Goal: Task Accomplishment & Management: Complete application form

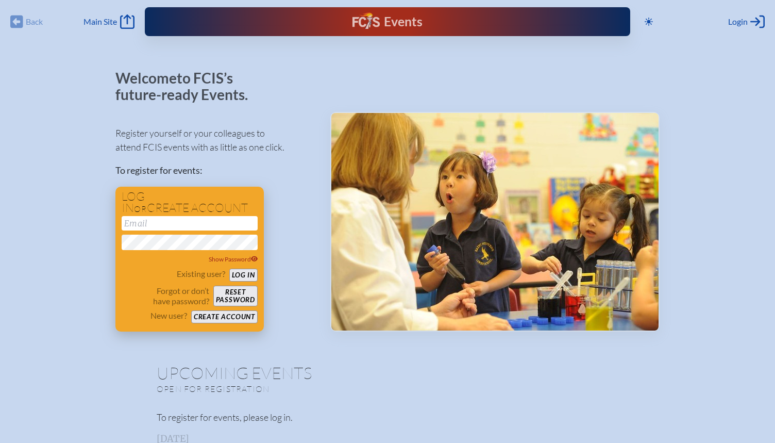
click at [205, 221] on input "email" at bounding box center [190, 223] width 136 height 14
type input "[EMAIL_ADDRESS][DOMAIN_NAME]"
click at [245, 274] on button "Log in" at bounding box center [243, 275] width 28 height 13
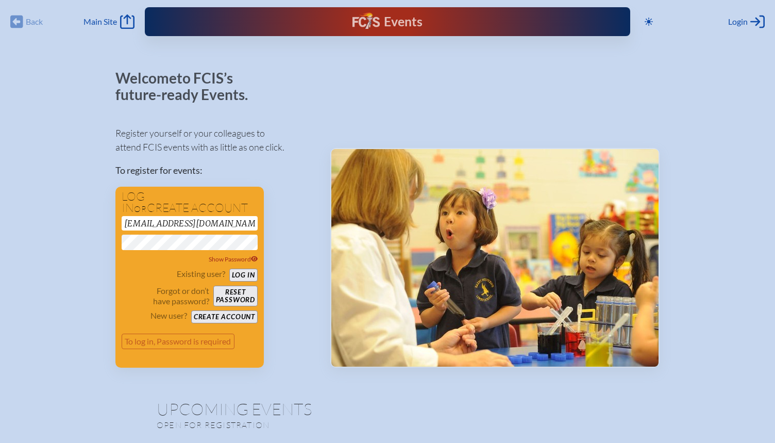
click at [191, 231] on div "[EMAIL_ADDRESS][DOMAIN_NAME] Show Password" at bounding box center [190, 240] width 136 height 48
click at [241, 275] on button "Log in" at bounding box center [243, 275] width 28 height 13
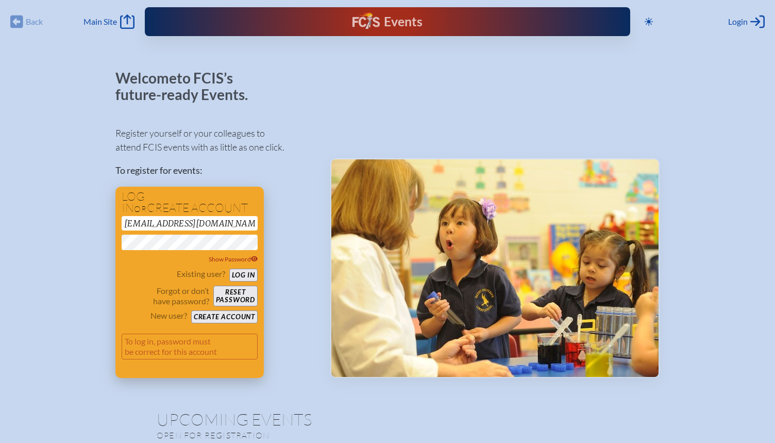
click at [228, 288] on button "Reset password" at bounding box center [235, 296] width 44 height 21
click at [223, 314] on button "Create account" at bounding box center [224, 316] width 67 height 13
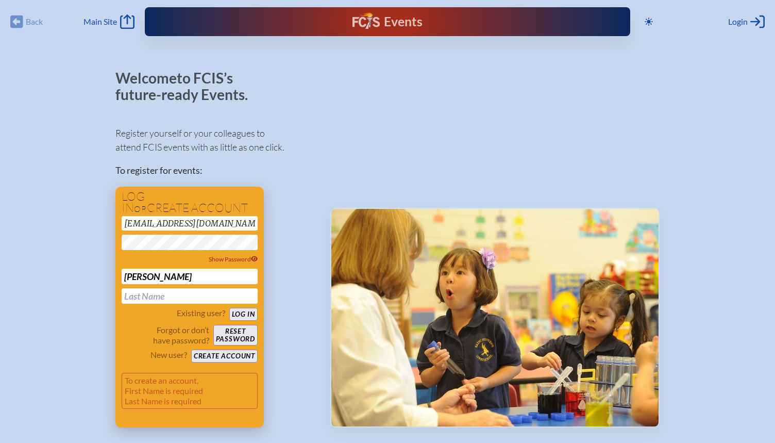
type input "[PERSON_NAME]"
click at [219, 357] on button "Create account" at bounding box center [224, 356] width 67 height 13
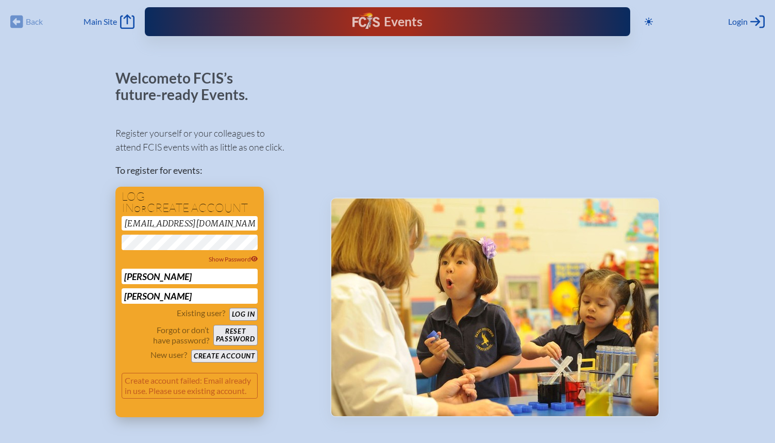
click at [184, 298] on input "[PERSON_NAME]" at bounding box center [190, 295] width 136 height 15
click at [239, 335] on button "Reset password" at bounding box center [235, 335] width 44 height 21
drag, startPoint x: 236, startPoint y: 220, endPoint x: 94, endPoint y: 210, distance: 142.1
type input "[EMAIL_ADDRESS][DOMAIN_NAME]"
click at [314, 192] on div "Register yourself or your colleagues to attend FCIS events with as little as on…" at bounding box center [214, 267] width 198 height 300
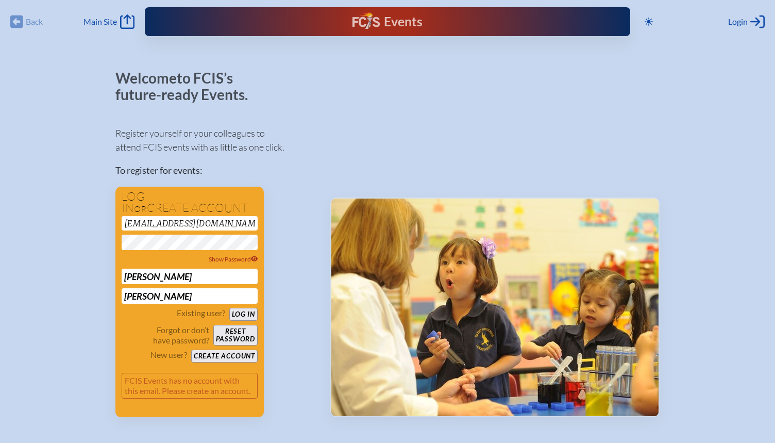
click at [306, 135] on p "Register yourself or your colleagues to attend FCIS events with as little as on…" at bounding box center [214, 140] width 198 height 28
click at [240, 312] on button "Log in" at bounding box center [243, 314] width 28 height 13
click at [237, 337] on button "Reset password" at bounding box center [235, 335] width 44 height 21
click at [165, 407] on div "Log in or create account [EMAIL_ADDRESS][DOMAIN_NAME] Show Password [PERSON_NAM…" at bounding box center [189, 302] width 148 height 230
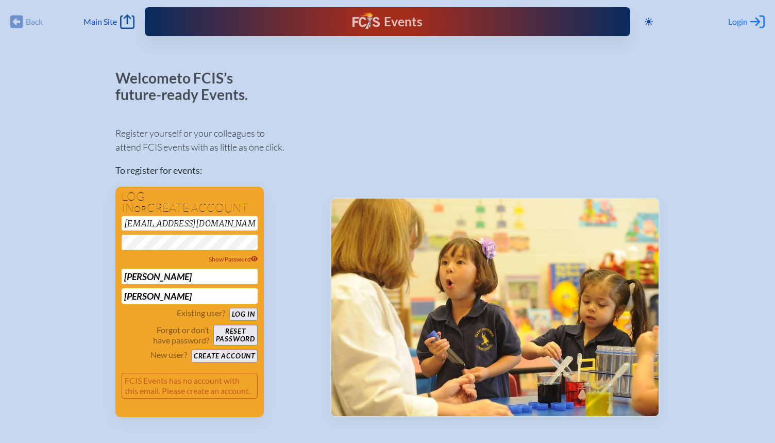
click at [750, 21] on div "Login Log in or Create Account" at bounding box center [746, 21] width 37 height 14
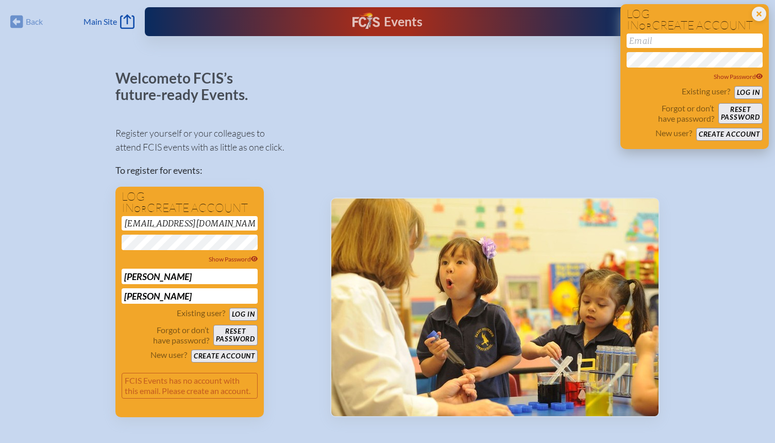
click at [687, 41] on input "email" at bounding box center [695, 41] width 136 height 14
type input "[EMAIL_ADDRESS][DOMAIN_NAME]"
click at [713, 46] on input "[EMAIL_ADDRESS][DOMAIN_NAME]" at bounding box center [695, 41] width 136 height 14
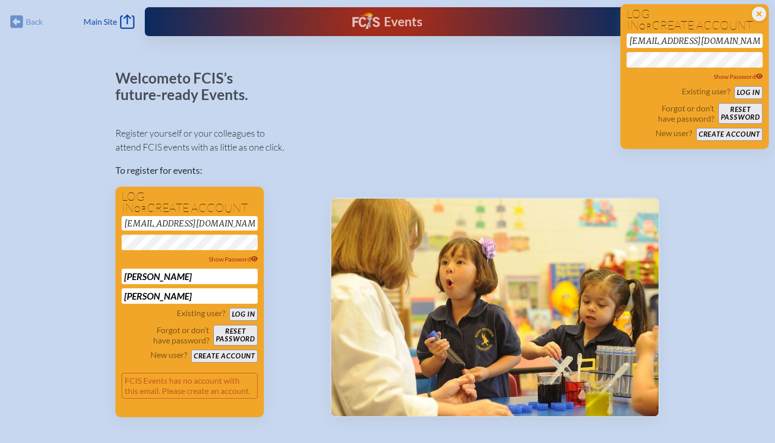
drag, startPoint x: 726, startPoint y: 41, endPoint x: 568, endPoint y: 34, distance: 157.9
click at [568, 34] on div "Back Back Main Site Main Site Toggle to Dark Mode Close Login Area Log in or cr…" at bounding box center [387, 18] width 763 height 37
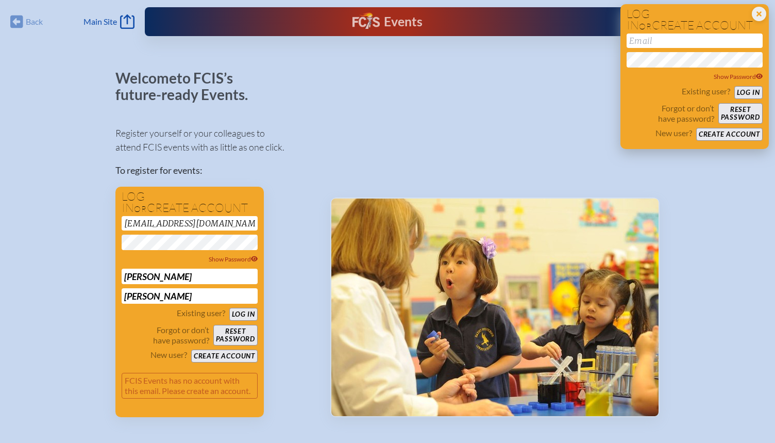
click at [680, 39] on input "email" at bounding box center [695, 41] width 136 height 14
click at [754, 12] on icon at bounding box center [759, 14] width 14 height 14
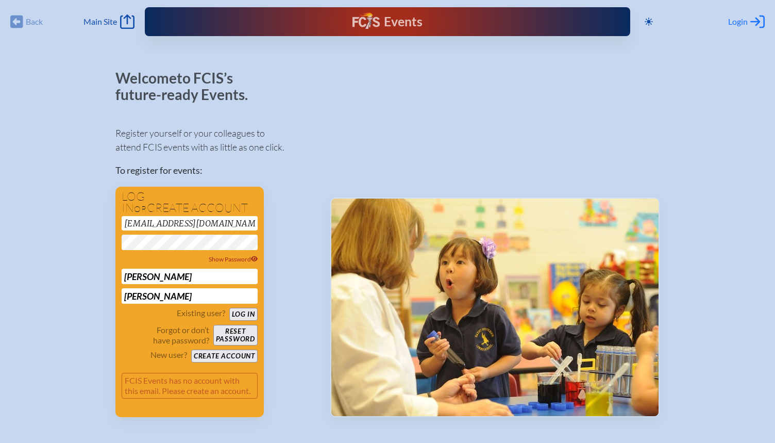
click at [739, 21] on span "Login" at bounding box center [738, 21] width 20 height 10
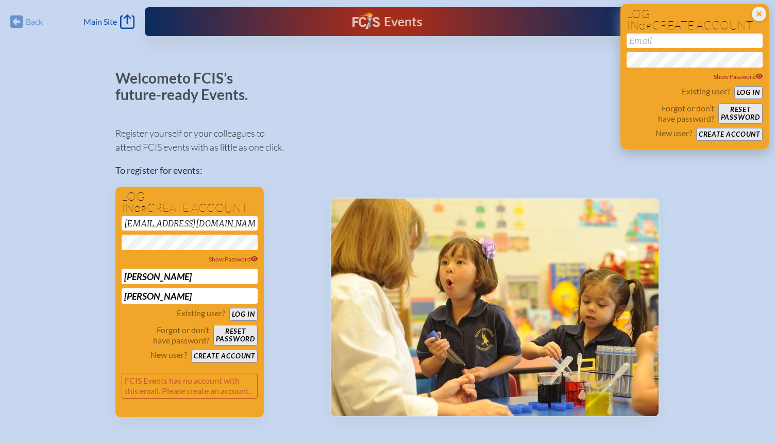
click at [701, 37] on input "email" at bounding box center [695, 41] width 136 height 14
click at [754, 95] on button "Log in" at bounding box center [749, 92] width 28 height 13
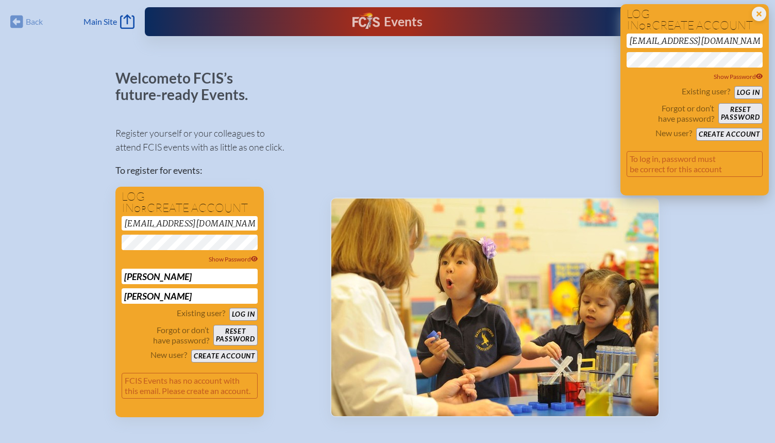
click at [740, 115] on button "Reset password" at bounding box center [741, 113] width 44 height 21
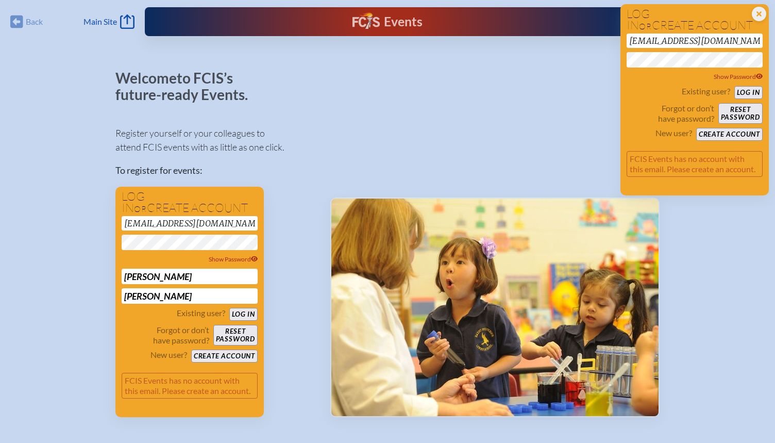
drag, startPoint x: 742, startPoint y: 39, endPoint x: 614, endPoint y: 38, distance: 127.9
type input "mikejohnson9"
type input "[EMAIL_ADDRESS][DOMAIN_NAME]"
click at [749, 91] on button "Log in" at bounding box center [749, 92] width 28 height 13
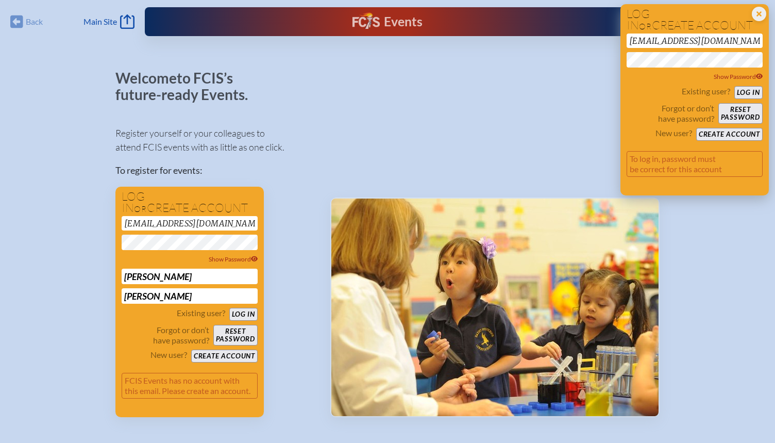
click at [743, 107] on button "Reset password" at bounding box center [741, 113] width 44 height 21
